Goal: Task Accomplishment & Management: Use online tool/utility

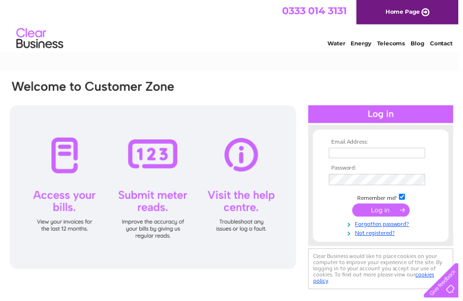
click at [428, 160] on input "text" at bounding box center [380, 154] width 97 height 10
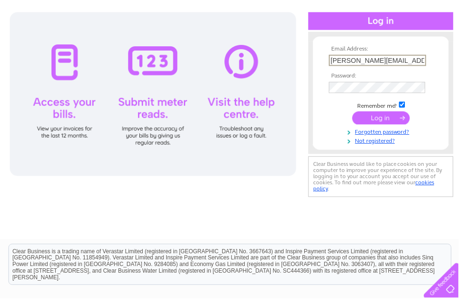
scroll to position [94, 0]
type input "Jenny.arthur@btinternet.com"
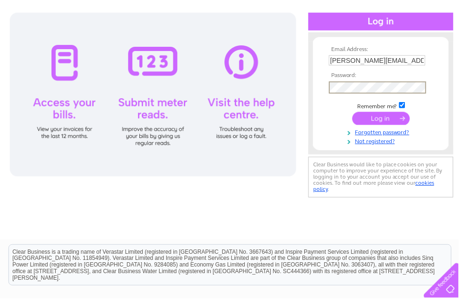
click at [386, 123] on input "submit" at bounding box center [385, 119] width 58 height 13
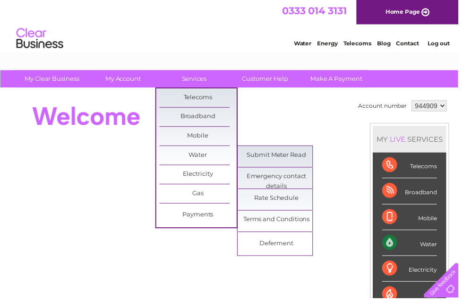
click at [295, 157] on link "Submit Meter Read" at bounding box center [279, 156] width 78 height 19
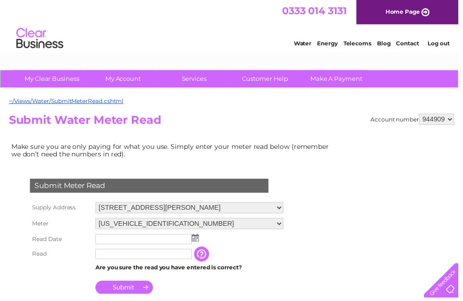
click at [198, 244] on img at bounding box center [197, 240] width 7 height 8
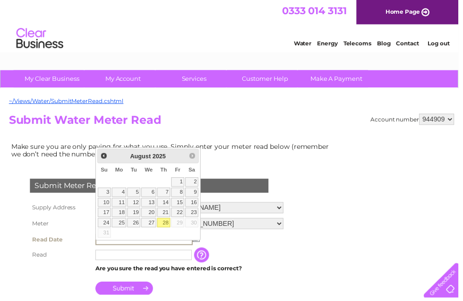
click at [167, 228] on link "28" at bounding box center [165, 224] width 13 height 9
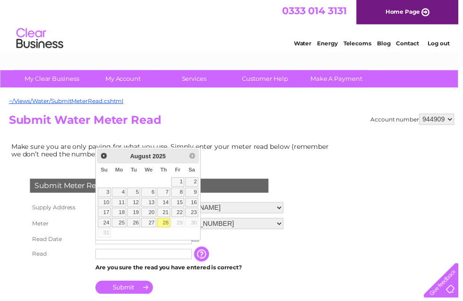
type input "[DATE]"
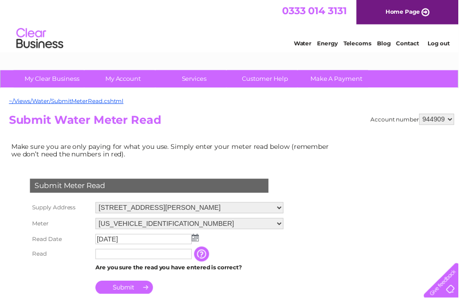
click at [179, 262] on input "text" at bounding box center [144, 256] width 97 height 10
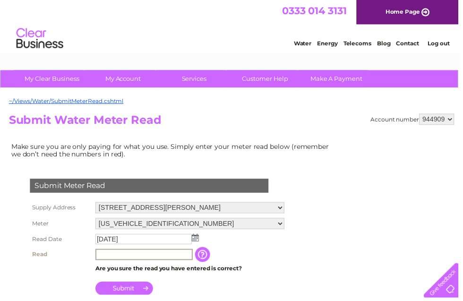
scroll to position [205, 0]
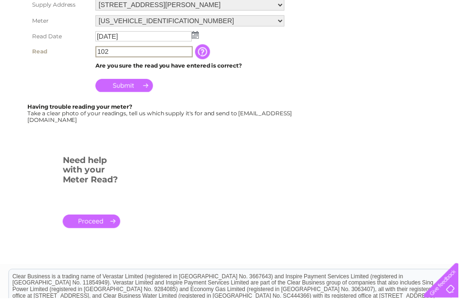
type input "102"
click at [133, 93] on input "Submit" at bounding box center [125, 86] width 58 height 13
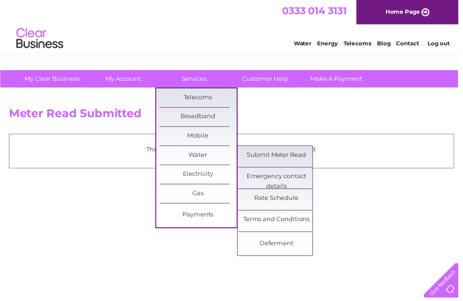
click at [306, 160] on link "Submit Meter Read" at bounding box center [279, 156] width 78 height 19
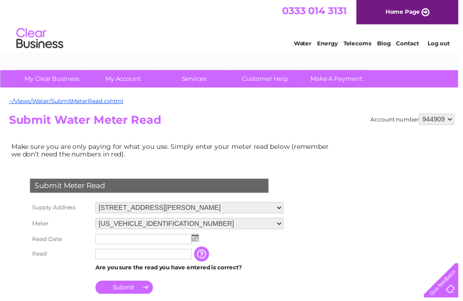
click at [453, 122] on select "944909 944910 944911 944913" at bounding box center [440, 120] width 35 height 11
select select "944910"
click at [197, 244] on img at bounding box center [197, 240] width 7 height 8
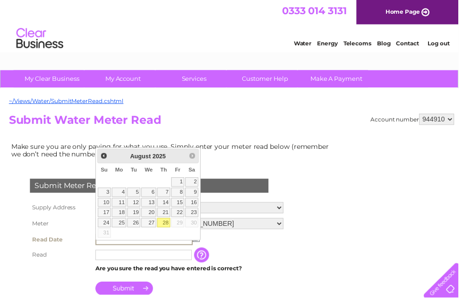
click at [166, 227] on link "28" at bounding box center [165, 224] width 13 height 9
type input "2025/08/28"
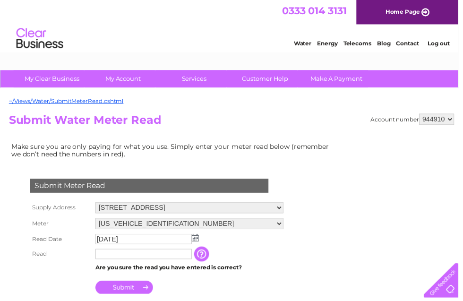
click at [182, 262] on input "text" at bounding box center [144, 256] width 97 height 10
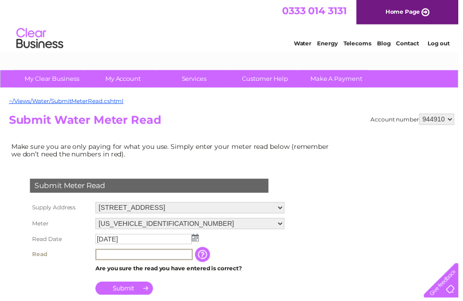
scroll to position [205, 0]
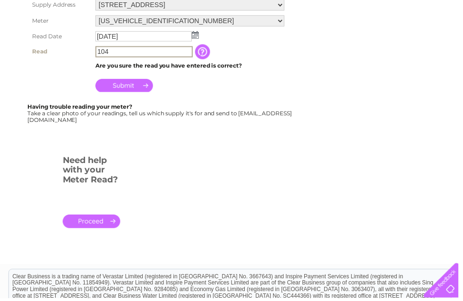
type input "104"
click at [126, 93] on input "Submit" at bounding box center [125, 86] width 58 height 13
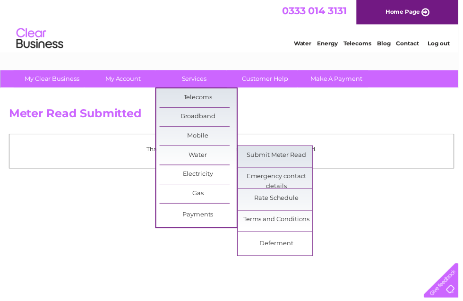
click at [291, 160] on link "Submit Meter Read" at bounding box center [279, 156] width 78 height 19
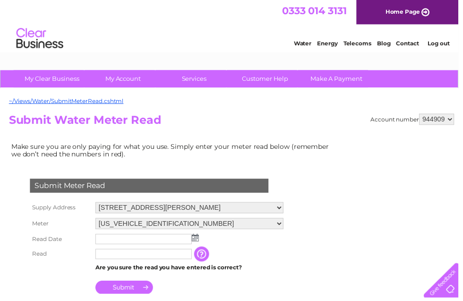
click at [451, 123] on select "944909 944910 944911 944913" at bounding box center [440, 120] width 35 height 11
select select "944911"
click at [199, 244] on img at bounding box center [197, 240] width 7 height 8
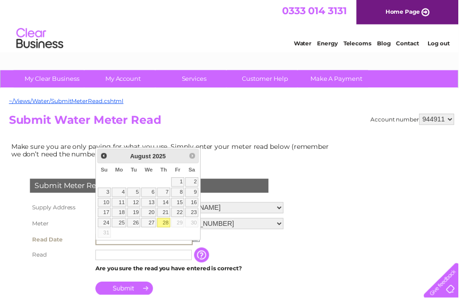
click at [165, 228] on link "28" at bounding box center [165, 224] width 13 height 9
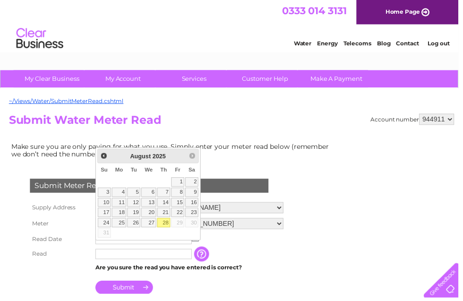
type input "2025/08/28"
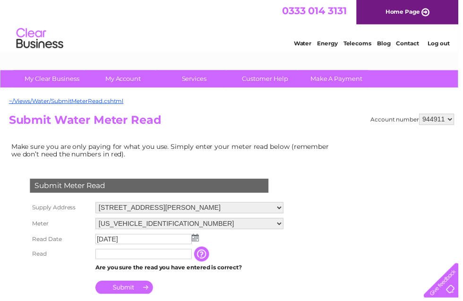
click at [164, 262] on input "text" at bounding box center [144, 256] width 97 height 10
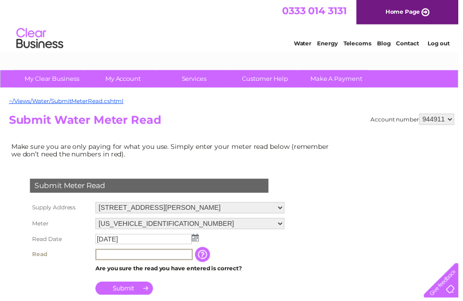
scroll to position [205, 0]
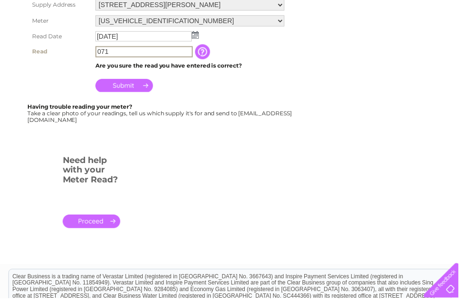
type input "071"
click at [140, 93] on input "Submit" at bounding box center [125, 86] width 58 height 13
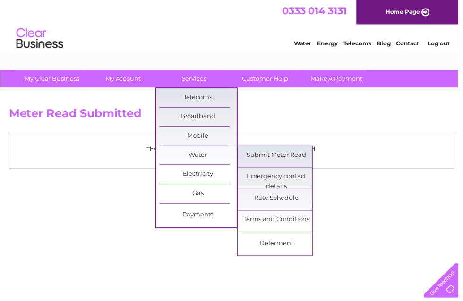
click at [310, 160] on link "Submit Meter Read" at bounding box center [279, 156] width 78 height 19
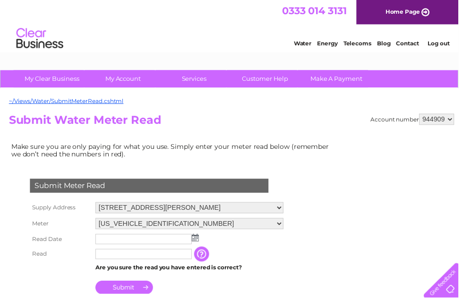
click at [456, 123] on select "944909 944910 944911 944913" at bounding box center [440, 120] width 35 height 11
select select "944913"
click at [199, 244] on img at bounding box center [197, 240] width 7 height 8
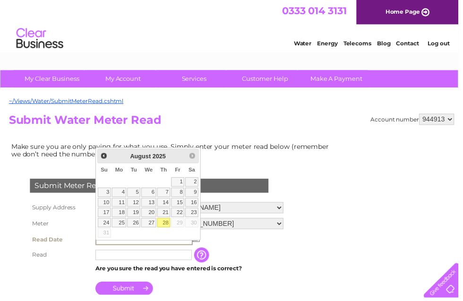
click at [164, 229] on link "28" at bounding box center [165, 224] width 13 height 9
type input "2025/08/28"
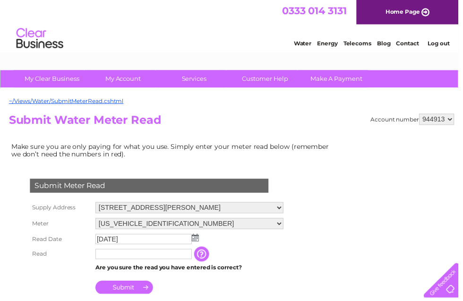
click at [158, 262] on input "text" at bounding box center [144, 256] width 97 height 10
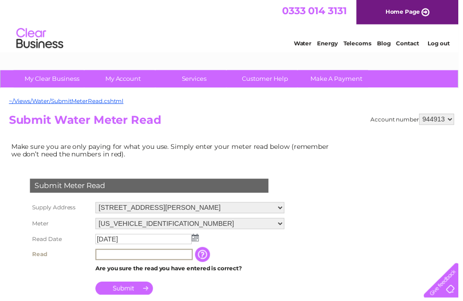
scroll to position [205, 0]
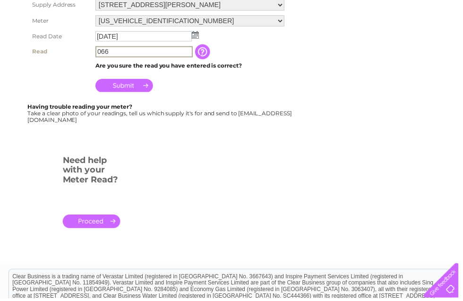
type input "066"
click at [137, 93] on input "Submit" at bounding box center [125, 86] width 58 height 13
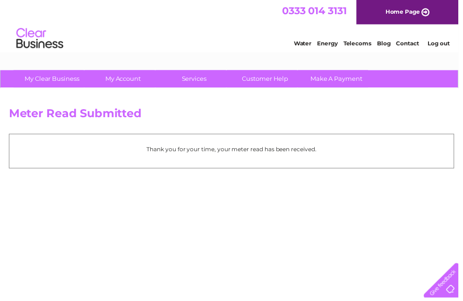
scroll to position [3, 0]
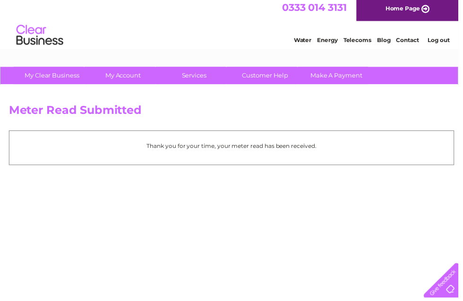
click at [446, 43] on link "Log out" at bounding box center [443, 40] width 22 height 7
